Goal: Task Accomplishment & Management: Use online tool/utility

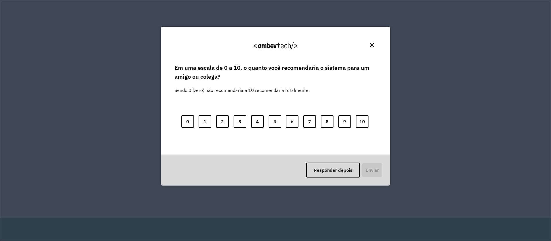
click at [376, 46] on div "Agradecemos seu feedback!" at bounding box center [276, 48] width 216 height 29
click at [371, 48] on button "Close" at bounding box center [371, 44] width 9 height 9
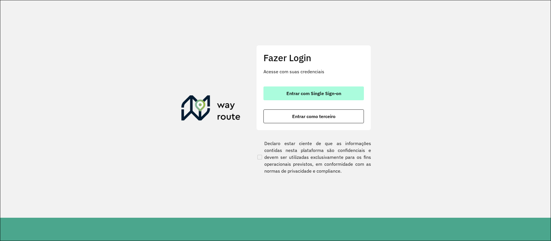
click at [347, 94] on button "Entrar com Single Sign-on" at bounding box center [313, 93] width 100 height 14
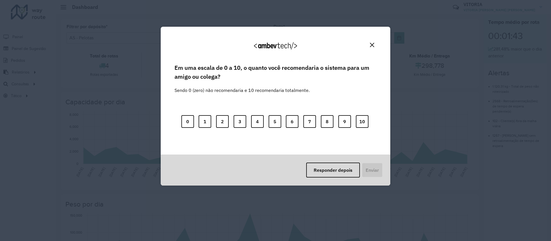
click at [369, 45] on button "Close" at bounding box center [371, 44] width 9 height 9
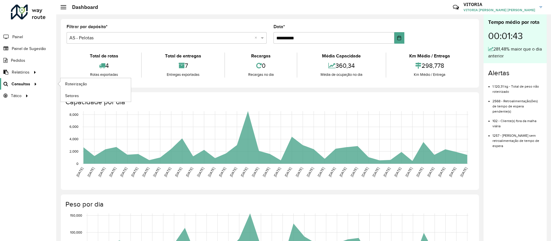
click at [13, 81] on span "Consultas" at bounding box center [20, 84] width 19 height 6
click at [23, 47] on span "Painel de Sugestão" at bounding box center [30, 49] width 36 height 6
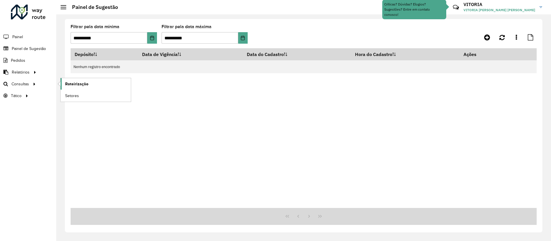
click at [81, 86] on span "Roteirização" at bounding box center [76, 84] width 23 height 6
click at [76, 84] on span "Roteirização" at bounding box center [76, 84] width 23 height 6
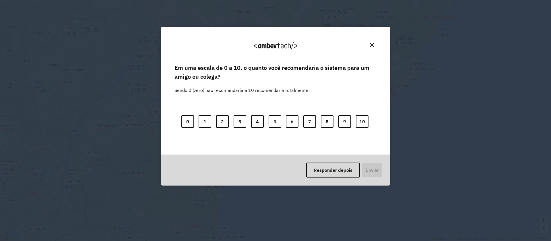
click at [374, 43] on img "Close" at bounding box center [372, 45] width 4 height 4
click at [360, 119] on button "10" at bounding box center [362, 121] width 13 height 13
click at [367, 162] on button "Enviar" at bounding box center [371, 169] width 21 height 15
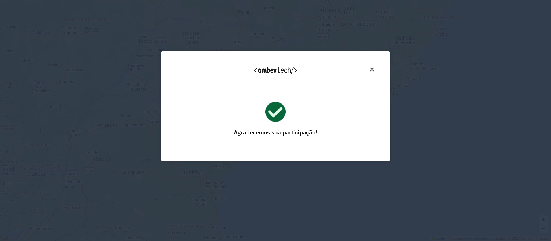
click at [372, 67] on button "Close" at bounding box center [371, 69] width 9 height 9
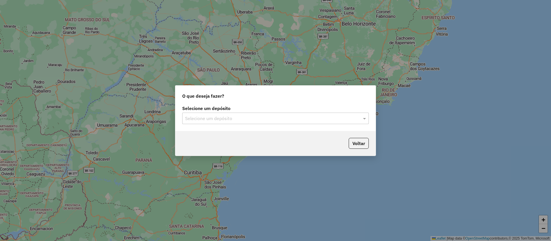
click at [227, 118] on input "text" at bounding box center [269, 118] width 169 height 7
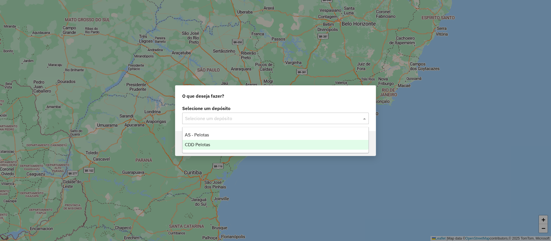
click at [225, 141] on div "CDD Pelotas" at bounding box center [275, 145] width 186 height 10
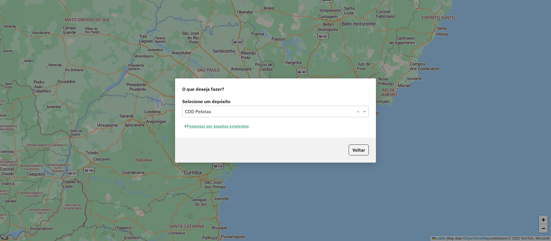
click at [241, 126] on button "Pesquisar por sessões existentes" at bounding box center [216, 126] width 69 height 9
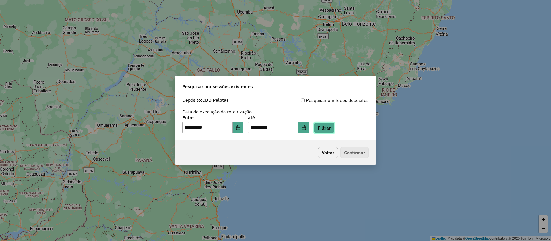
click at [334, 127] on button "Filtrar" at bounding box center [324, 127] width 20 height 11
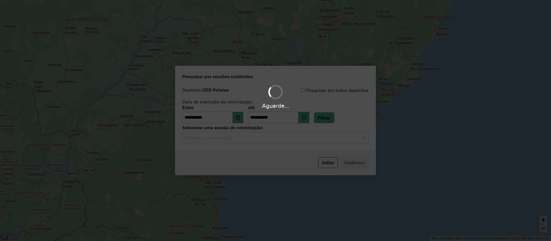
click at [271, 141] on div "Selecione uma sessão" at bounding box center [275, 137] width 186 height 11
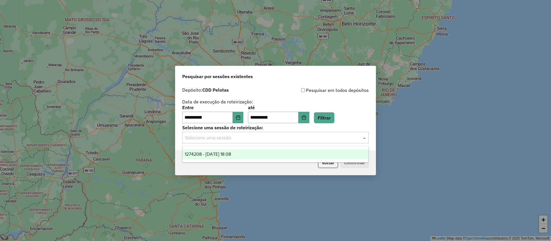
click at [255, 154] on div "1274208 - 12/09/2025 18:08" at bounding box center [275, 154] width 186 height 10
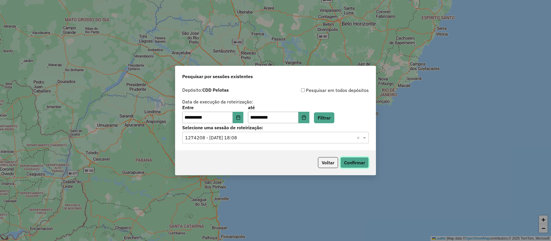
click at [343, 158] on button "Confirmar" at bounding box center [354, 162] width 28 height 11
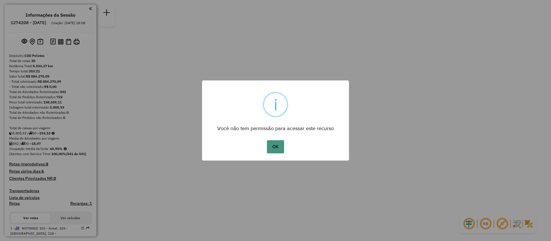
click at [281, 149] on button "OK" at bounding box center [275, 146] width 17 height 13
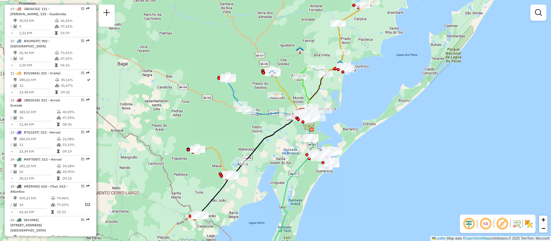
scroll to position [980, 0]
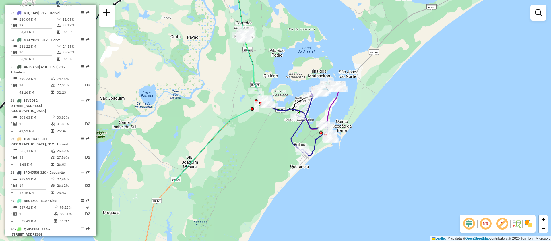
drag, startPoint x: 246, startPoint y: 141, endPoint x: 186, endPoint y: 91, distance: 78.0
click at [186, 91] on div "Janela de atendimento Grade de atendimento Capacidade Transportadoras Veículos …" at bounding box center [275, 120] width 551 height 241
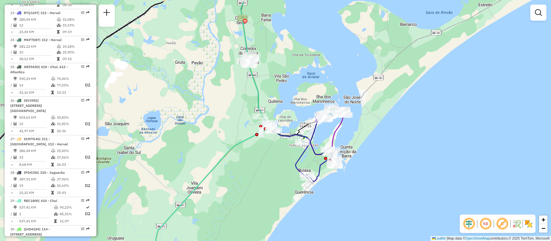
drag, startPoint x: 187, startPoint y: 75, endPoint x: 192, endPoint y: 101, distance: 26.2
click at [192, 101] on div "Janela de atendimento Grade de atendimento Capacidade Transportadoras Veículos …" at bounding box center [275, 120] width 551 height 241
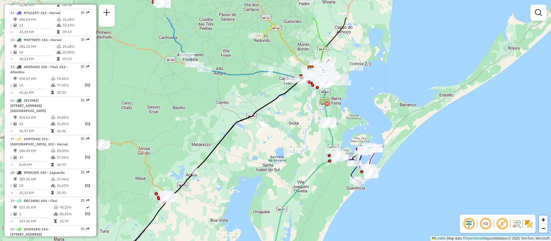
drag, startPoint x: 194, startPoint y: 96, endPoint x: 301, endPoint y: 135, distance: 113.4
click at [301, 135] on div "Janela de atendimento Grade de atendimento Capacidade Transportadoras Veículos …" at bounding box center [275, 120] width 551 height 241
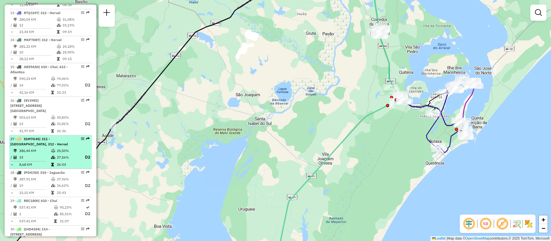
click at [45, 148] on td "286,44 KM" at bounding box center [35, 151] width 32 height 6
select select "**********"
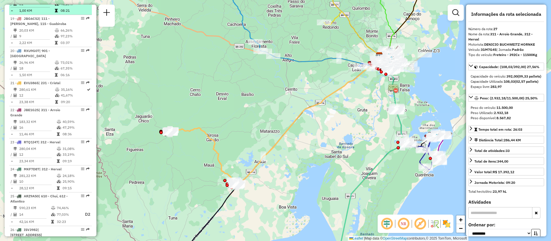
scroll to position [722, 0]
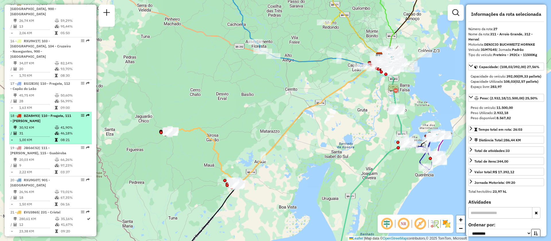
click at [51, 125] on td "30,92 KM" at bounding box center [37, 128] width 36 height 6
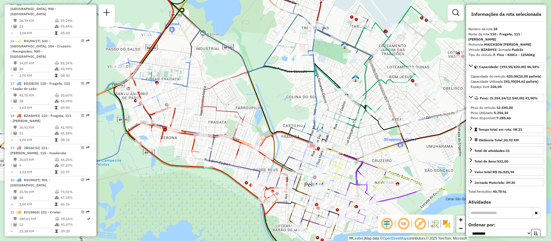
drag, startPoint x: 400, startPoint y: 118, endPoint x: 332, endPoint y: 94, distance: 71.7
click at [332, 94] on div "Janela de atendimento Grade de atendimento Capacidade Transportadoras Veículos …" at bounding box center [275, 120] width 551 height 241
